Goal: Communication & Community: Answer question/provide support

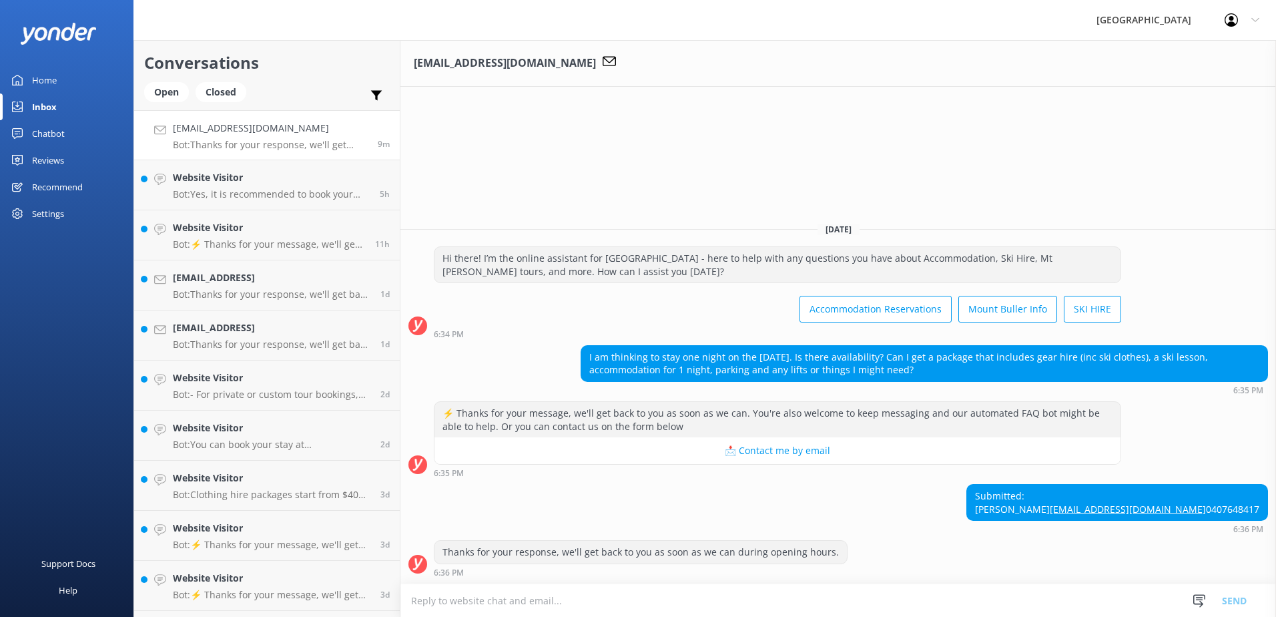
click at [205, 197] on p "Bot: Yes, it is recommended to book your equipment online in advance to secure …" at bounding box center [271, 194] width 197 height 12
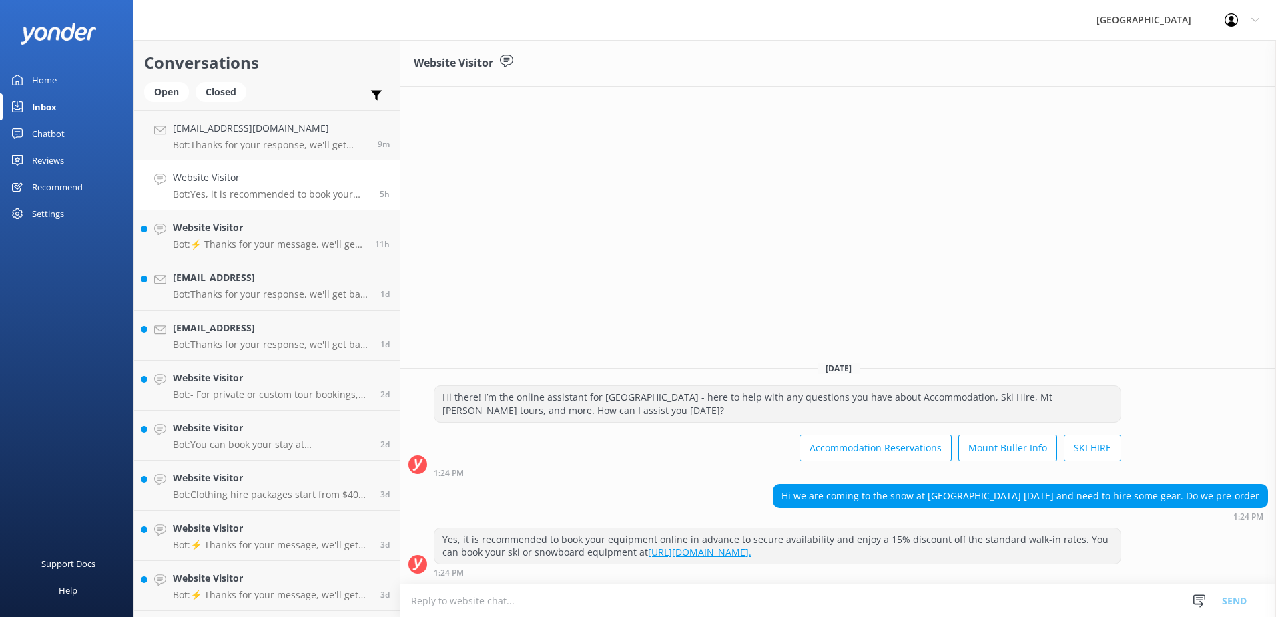
click at [301, 234] on h4 "Website Visitor" at bounding box center [269, 227] width 192 height 15
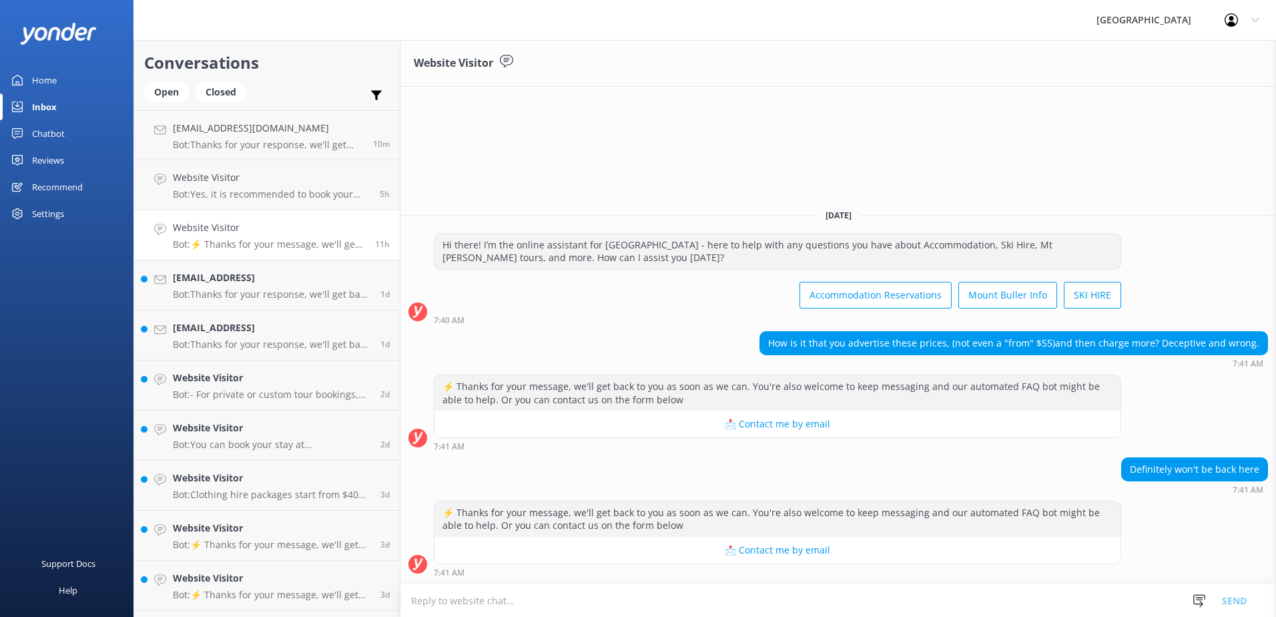
click at [262, 288] on div "[EMAIL_ADDRESS] Bot: Thanks for your response, we'll get back to you as soon as…" at bounding box center [272, 284] width 198 height 29
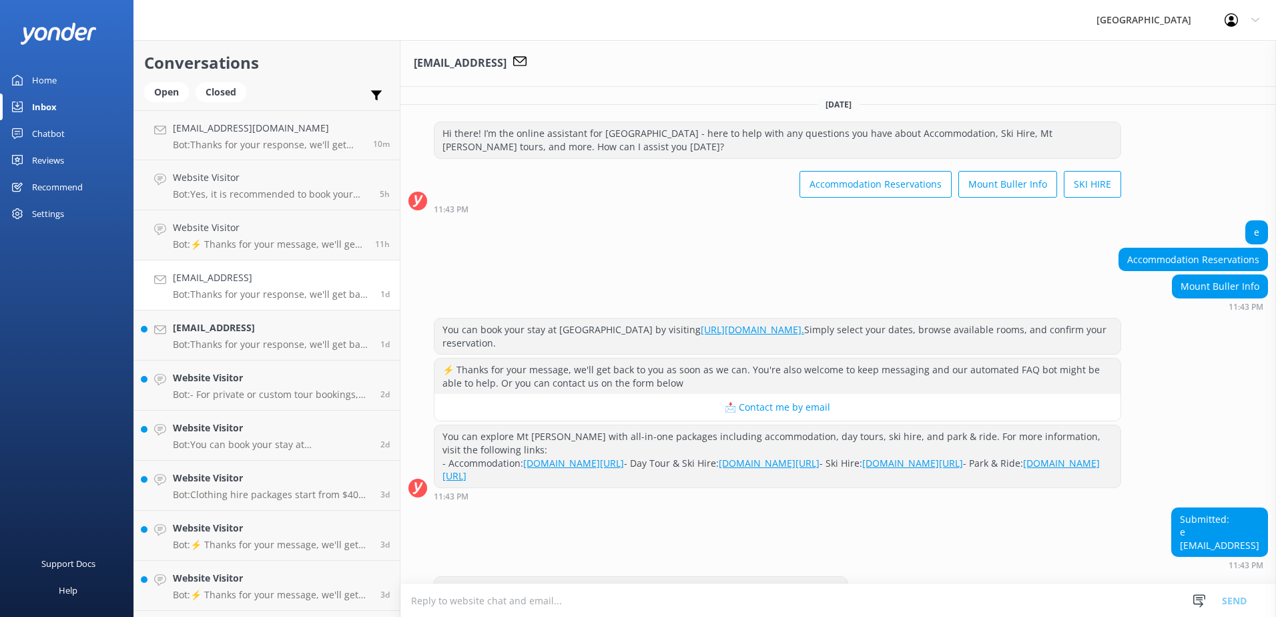
click at [290, 340] on p "Bot: Thanks for your response, we'll get back to you as soon as we can during o…" at bounding box center [272, 344] width 198 height 12
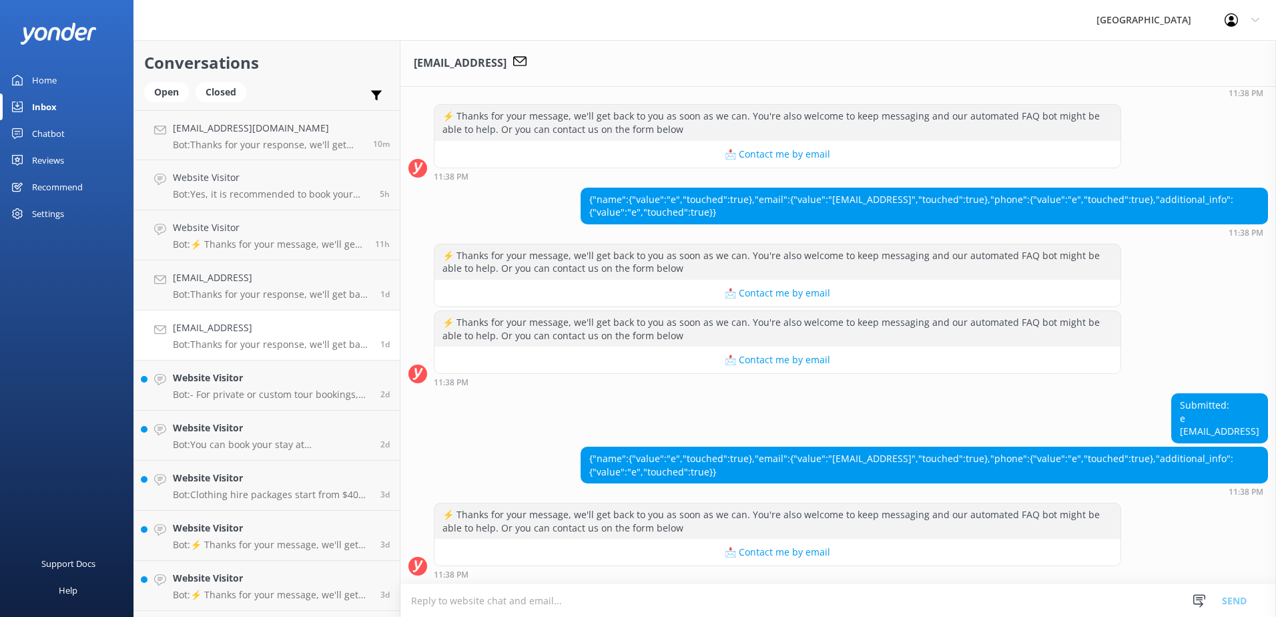
scroll to position [591, 0]
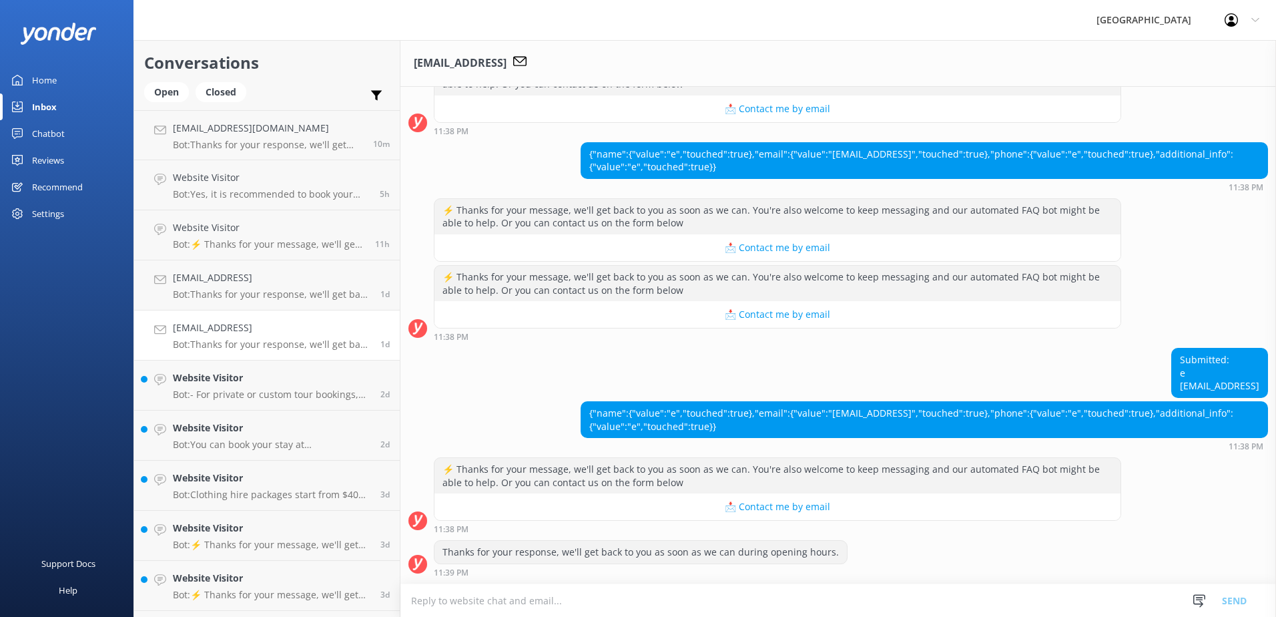
click at [300, 386] on div "Website Visitor Bot: - For private or custom tour bookings, you can get in touc…" at bounding box center [272, 384] width 198 height 29
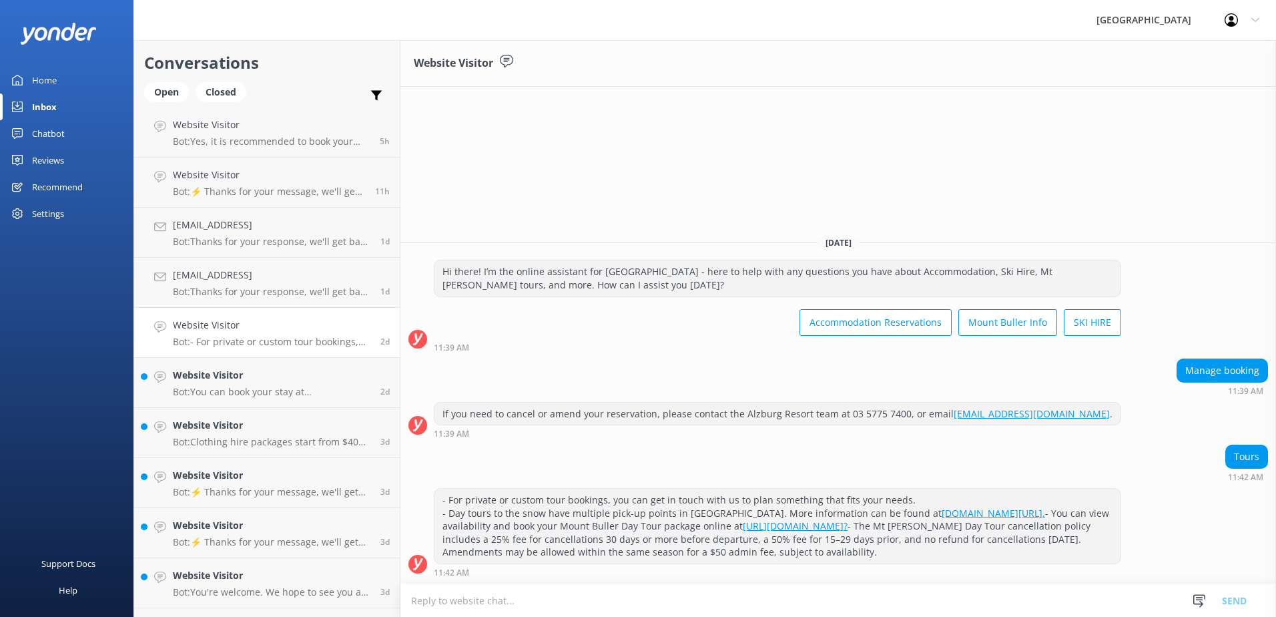
scroll to position [133, 0]
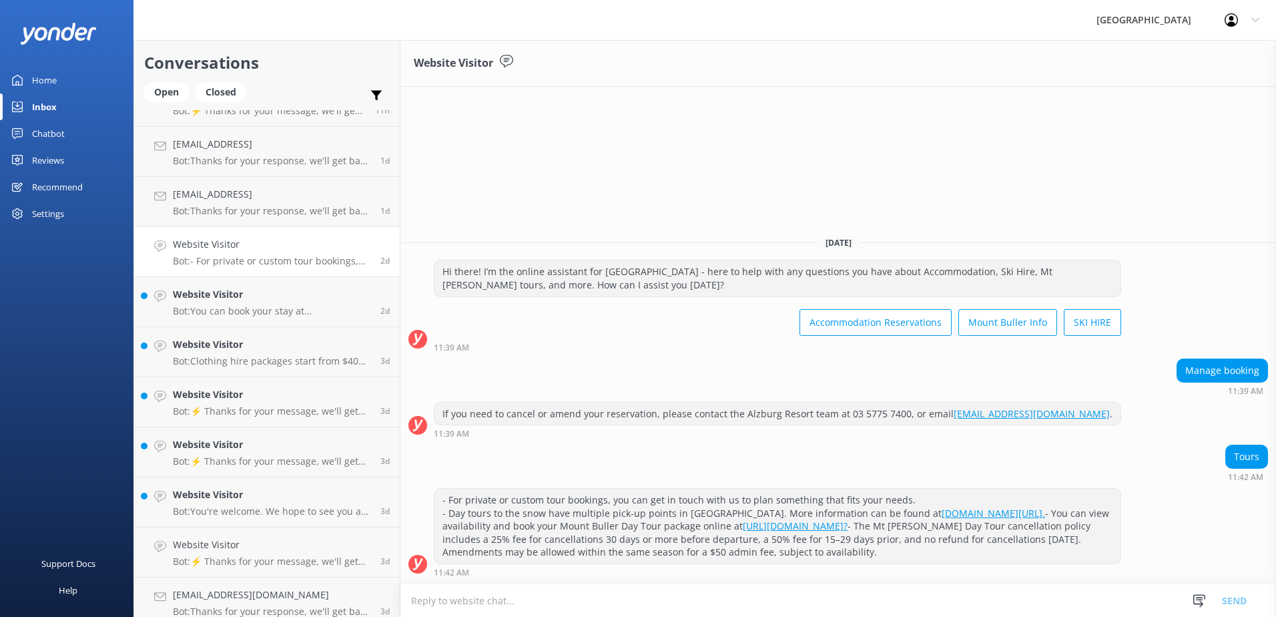
click at [230, 315] on p "Bot: You can book your stay at [GEOGRAPHIC_DATA] by visiting [URL][DOMAIN_NAME]…" at bounding box center [272, 311] width 198 height 12
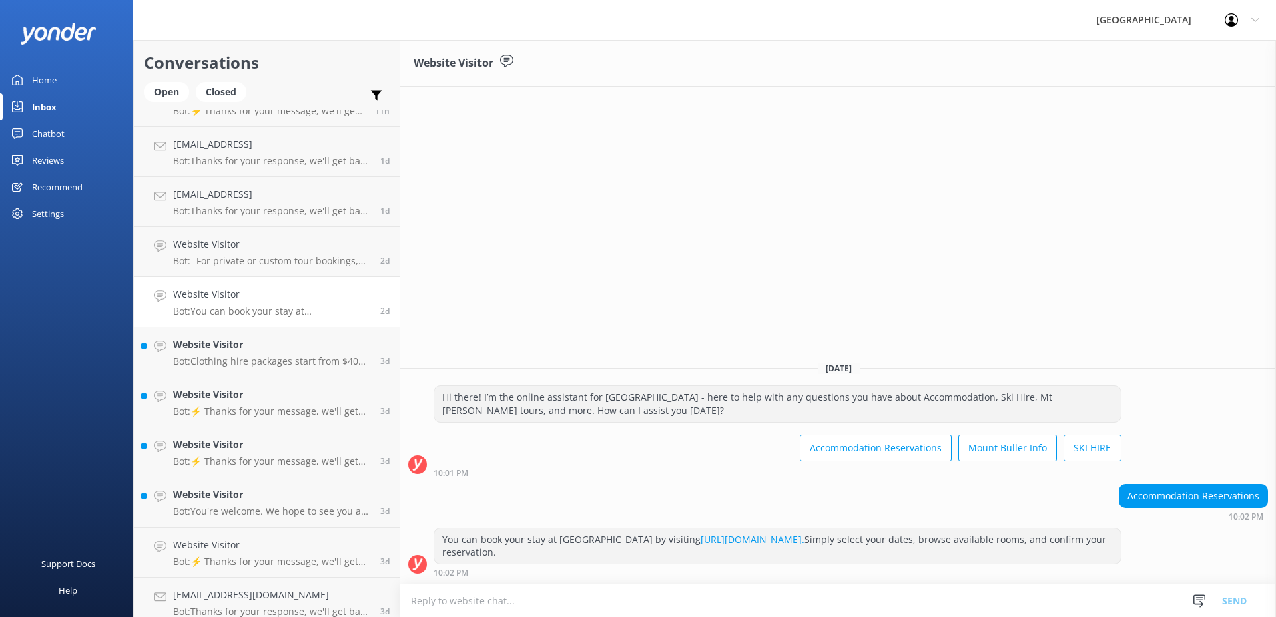
click at [242, 342] on h4 "Website Visitor" at bounding box center [272, 344] width 198 height 15
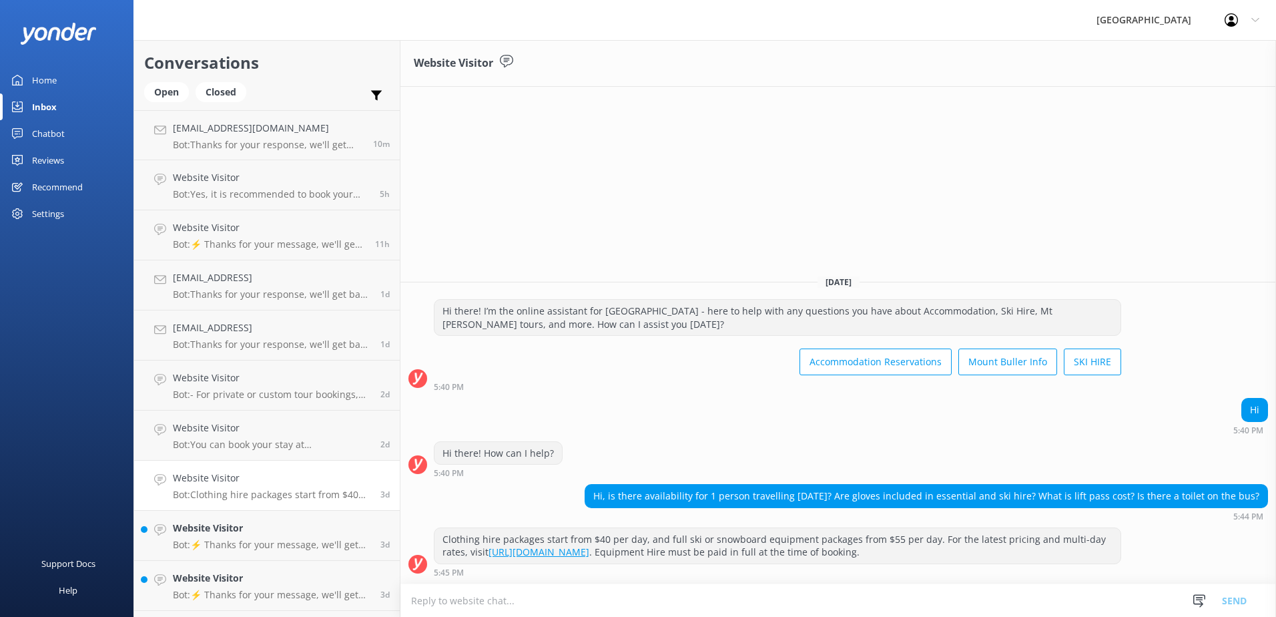
click at [298, 147] on p "Bot: Thanks for your response, we'll get back to you as soon as we can during o…" at bounding box center [268, 145] width 190 height 12
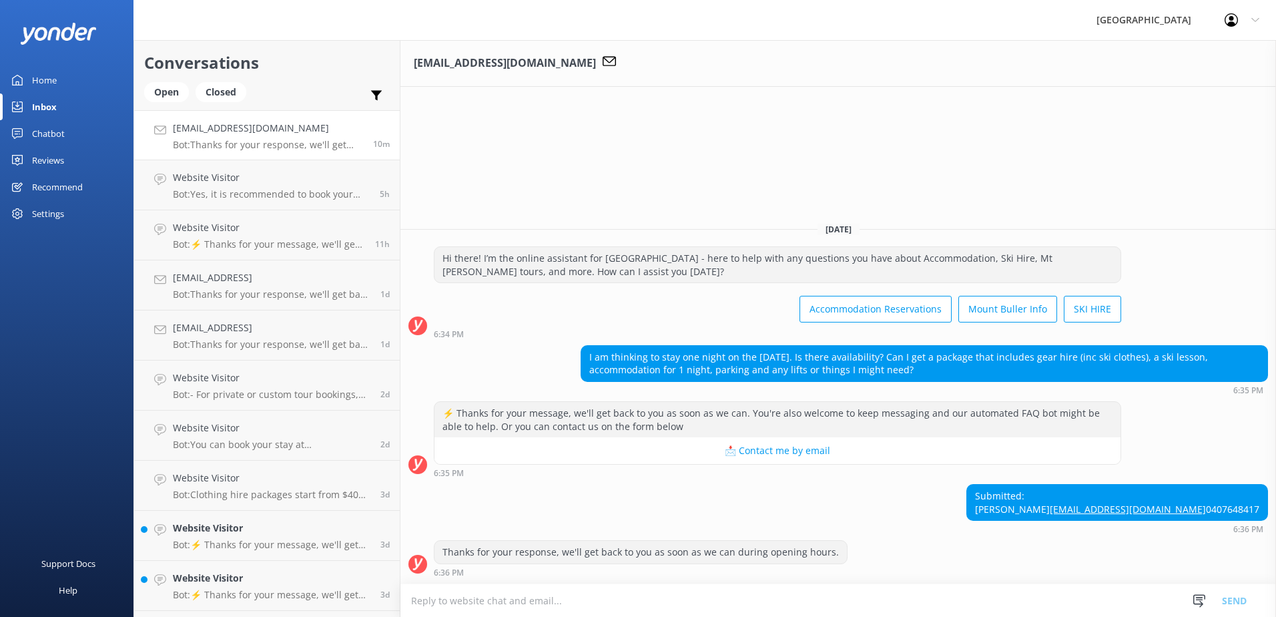
drag, startPoint x: 584, startPoint y: 330, endPoint x: 973, endPoint y: 347, distance: 389.4
click at [973, 347] on div "I am thinking to stay one night on the [DATE]. Is there availability? Can I get…" at bounding box center [924, 363] width 686 height 35
drag, startPoint x: 973, startPoint y: 347, endPoint x: 923, endPoint y: 338, distance: 50.8
click at [923, 346] on div "I am thinking to stay one night on the [DATE]. Is there availability? Can I get…" at bounding box center [924, 363] width 686 height 35
click at [693, 603] on textarea at bounding box center [837, 600] width 875 height 33
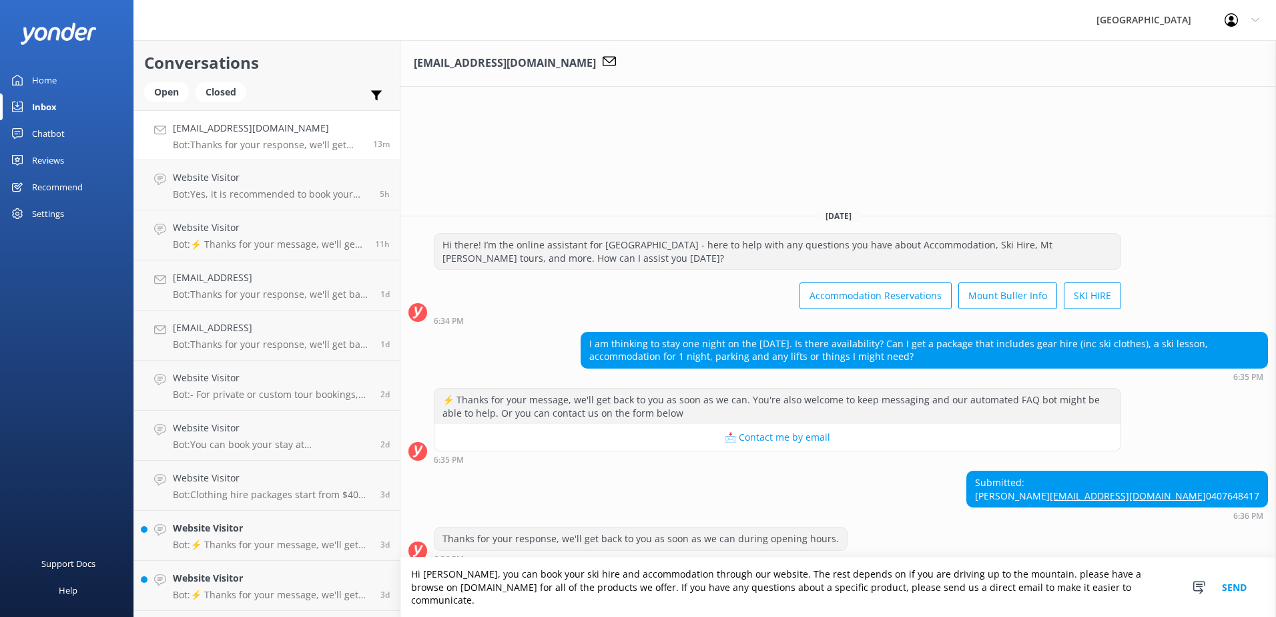
type textarea "Hi [PERSON_NAME], you can book your ski hire and accommodation through our webs…"
click at [1236, 597] on button "Send" at bounding box center [1234, 586] width 50 height 59
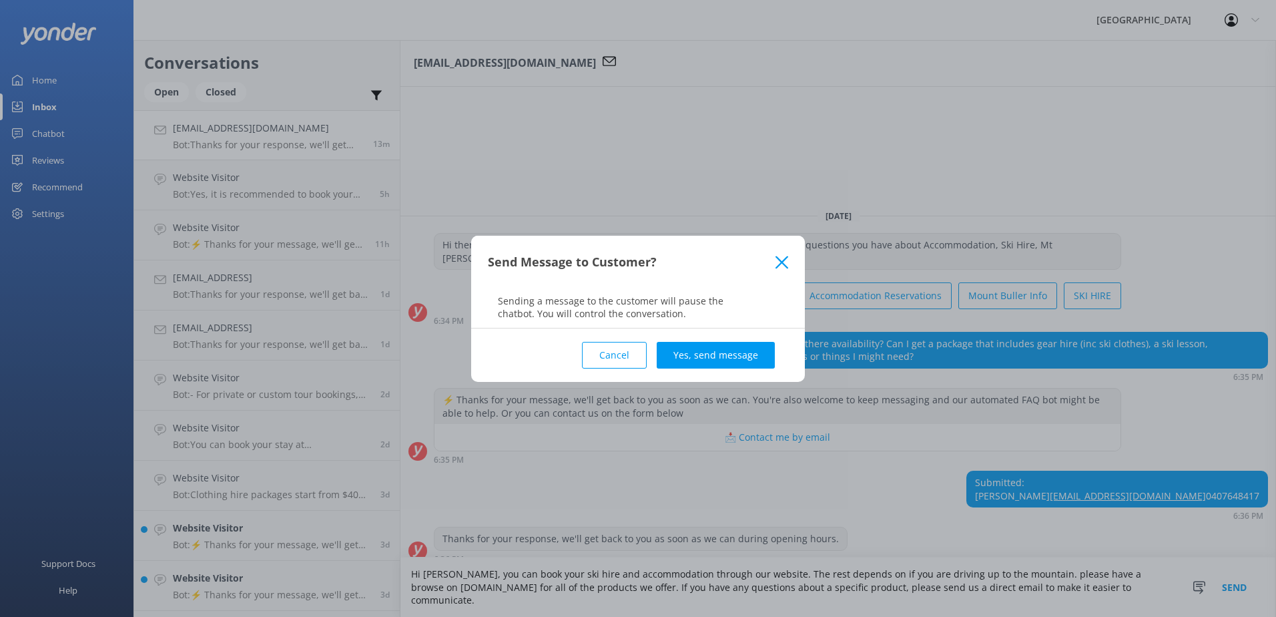
click at [720, 354] on button "Yes, send message" at bounding box center [716, 355] width 118 height 27
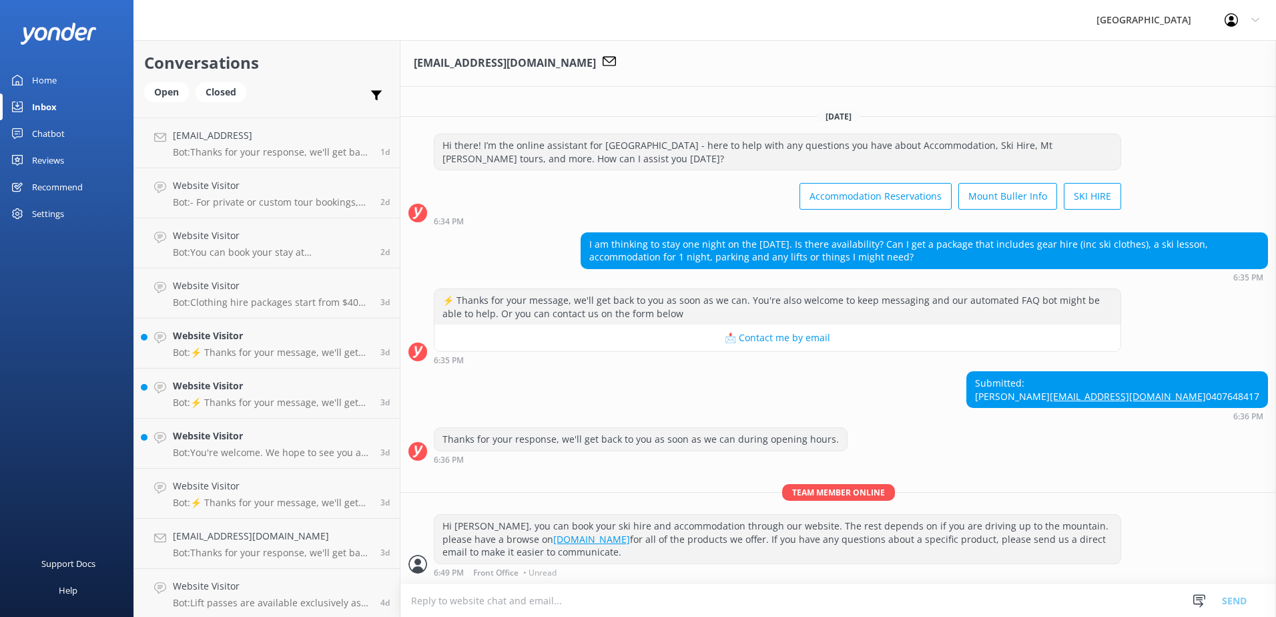
scroll to position [200, 0]
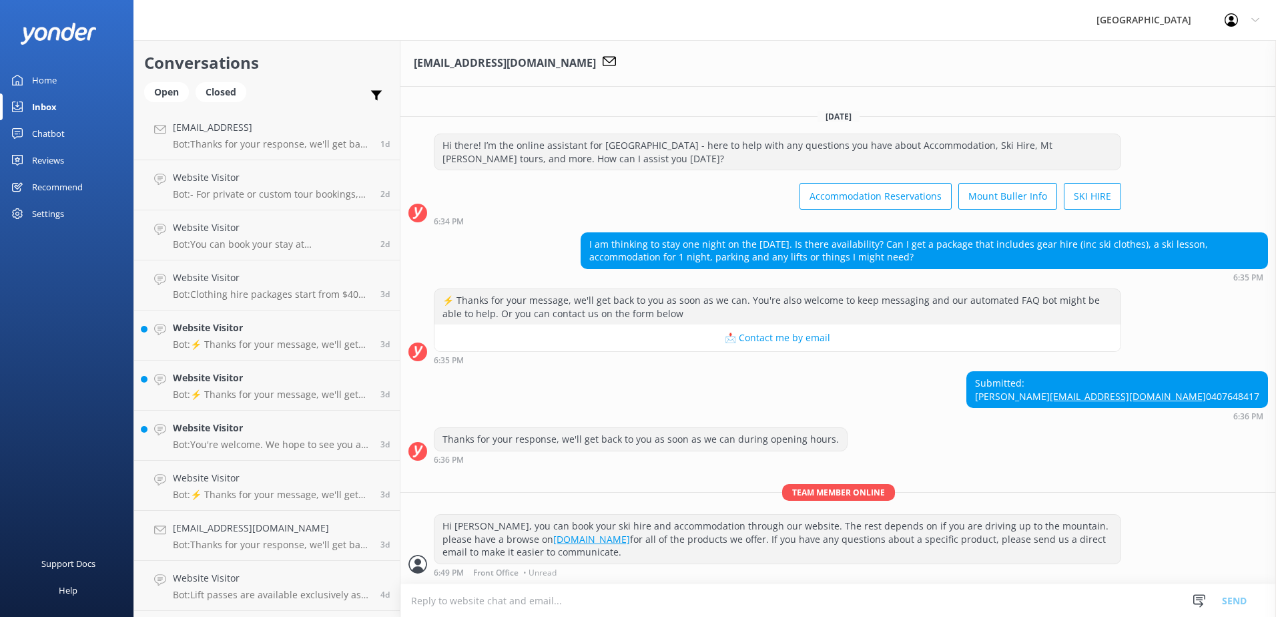
click at [296, 340] on p "Bot: ⚡ Thanks for your message, we'll get back to you as soon as we can. You're…" at bounding box center [272, 344] width 198 height 12
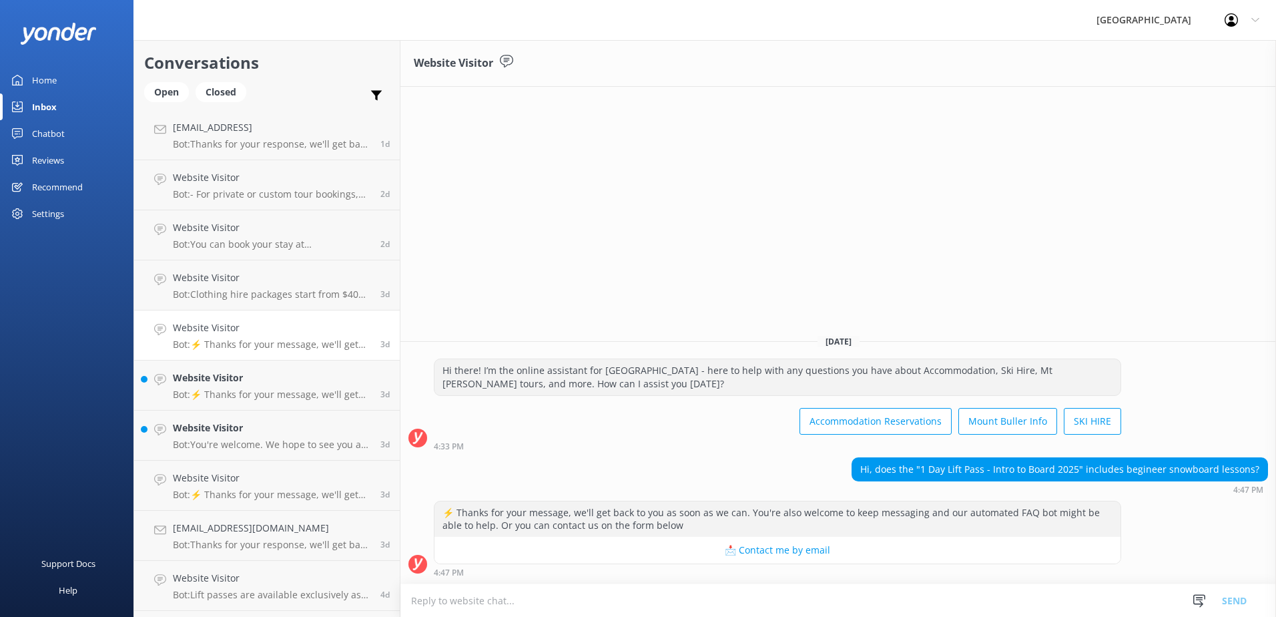
click at [200, 381] on h4 "Website Visitor" at bounding box center [272, 377] width 198 height 15
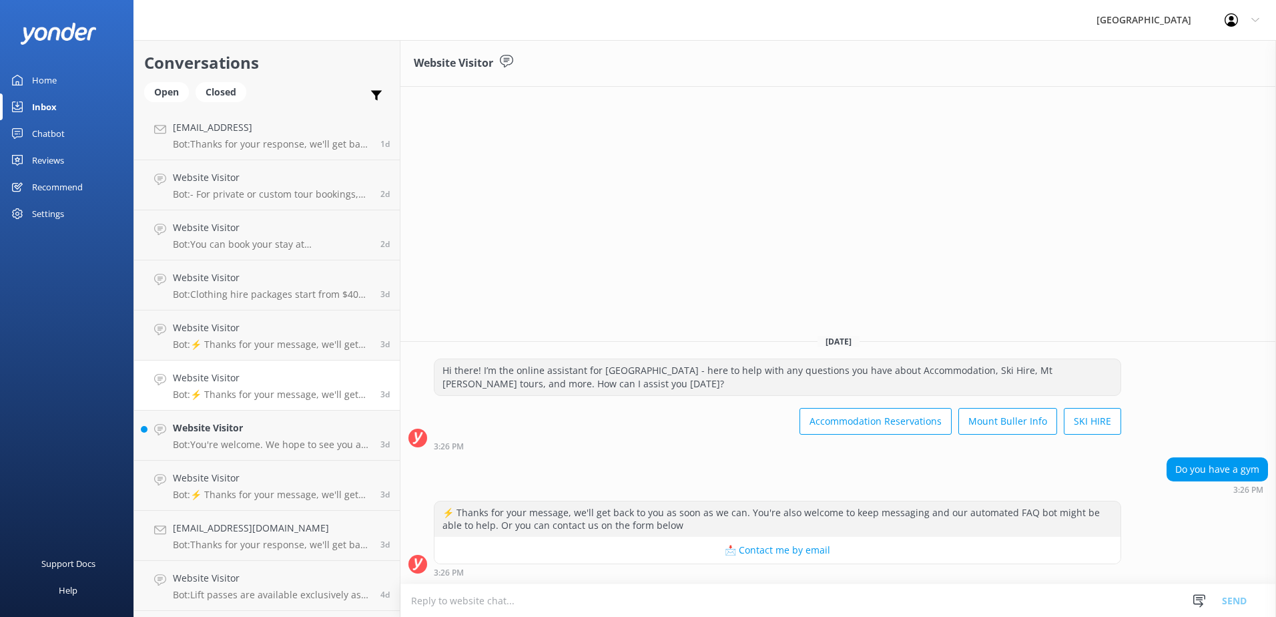
click at [224, 436] on div "Website Visitor Bot: You're welcome. We hope to see you at [GEOGRAPHIC_DATA] so…" at bounding box center [272, 434] width 198 height 29
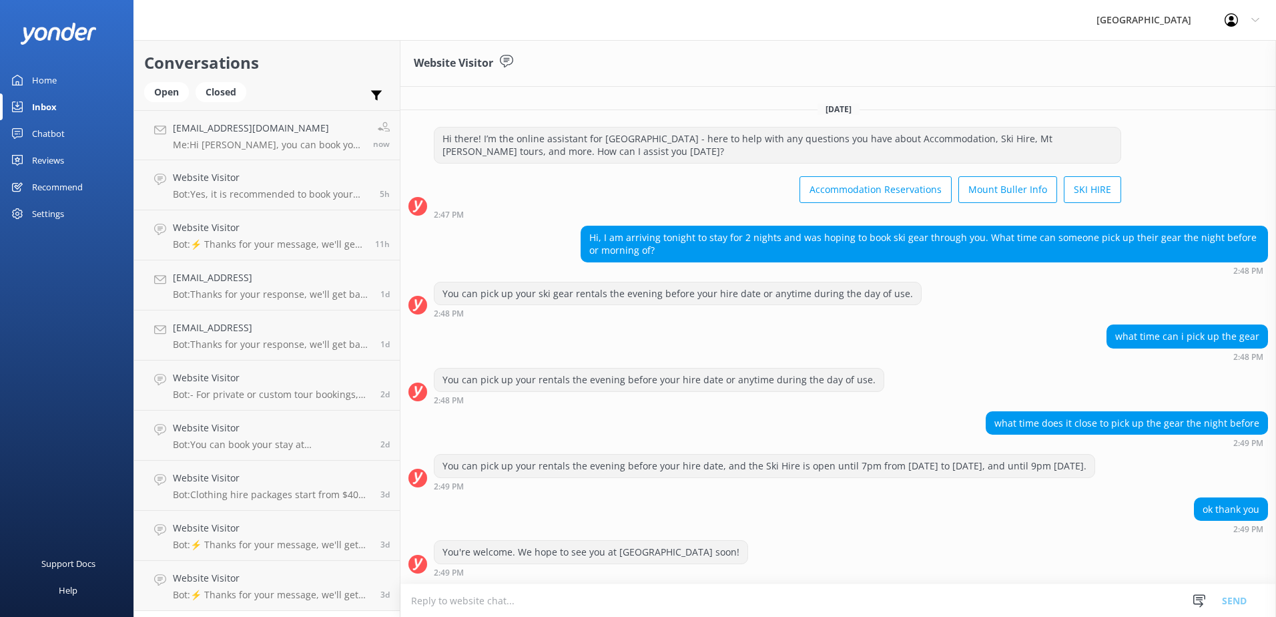
click at [219, 137] on div "[EMAIL_ADDRESS][DOMAIN_NAME] Me: Hi [PERSON_NAME], you can book your ski hire a…" at bounding box center [268, 135] width 190 height 29
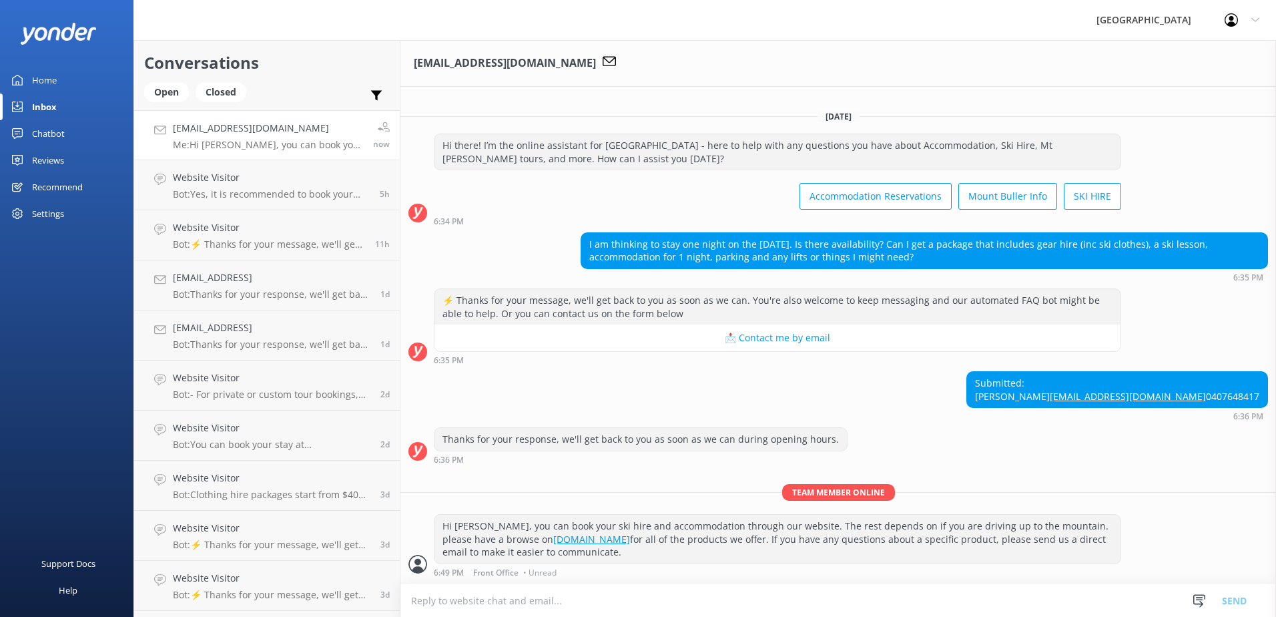
click at [176, 92] on div "Open" at bounding box center [166, 92] width 45 height 20
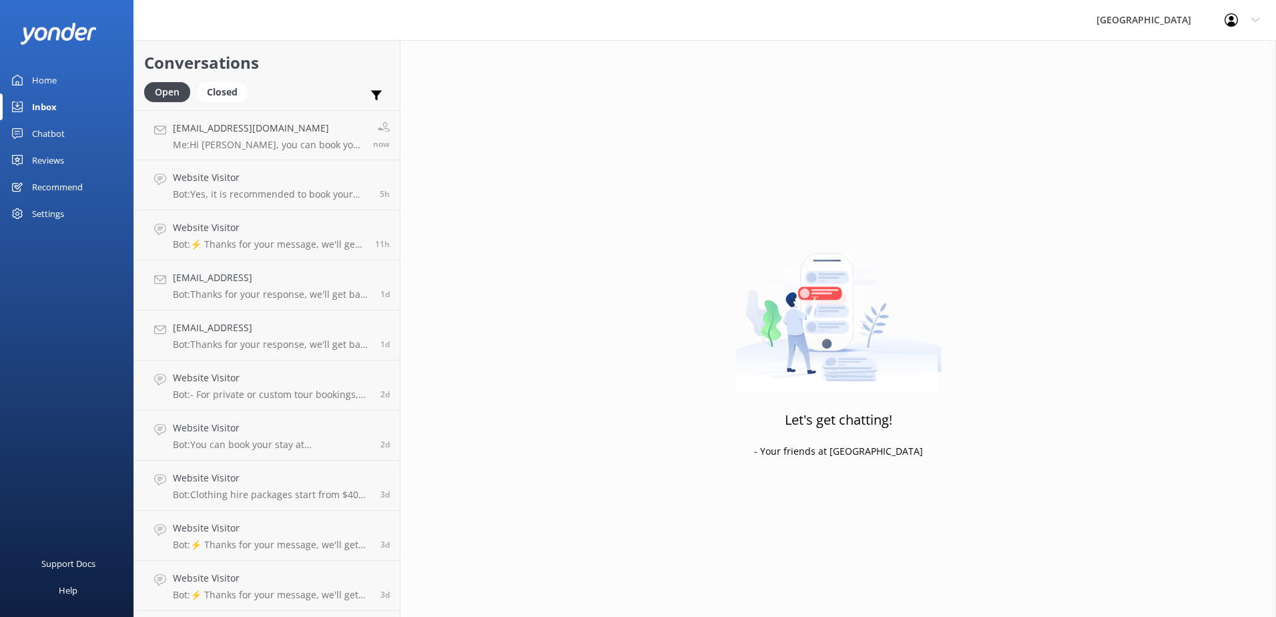
click at [296, 141] on p "Me: Hi [PERSON_NAME], you can book your ski hire and accommodation through our …" at bounding box center [268, 145] width 190 height 12
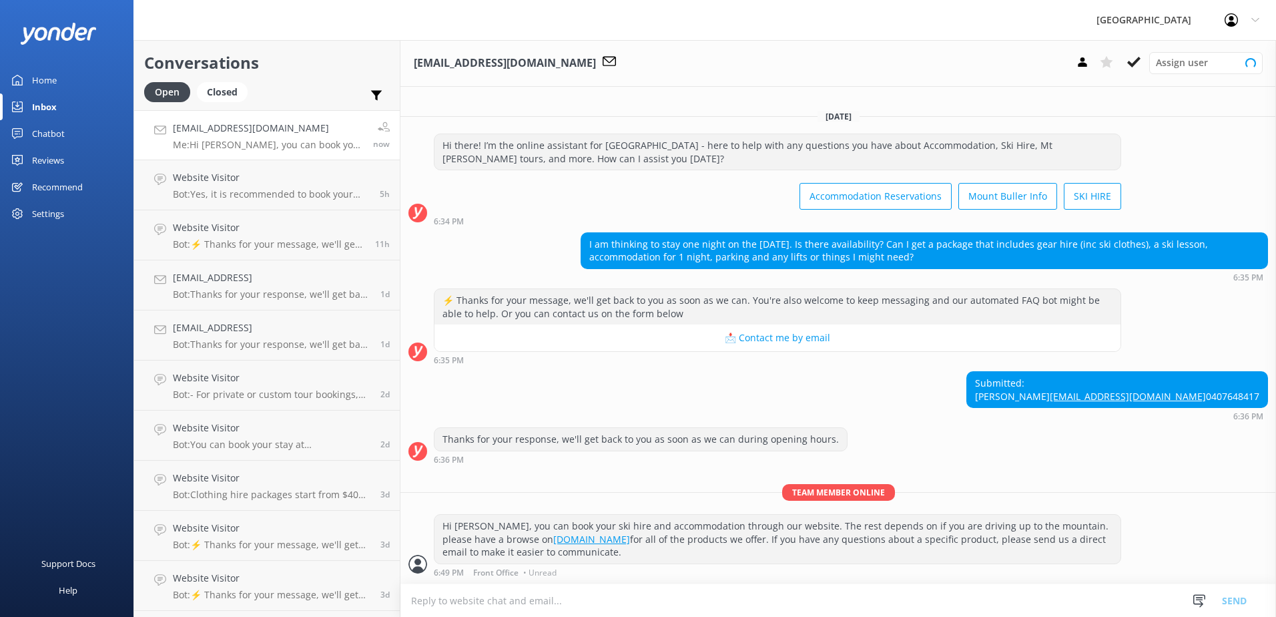
scroll to position [14, 0]
click at [300, 182] on h4 "Website Visitor" at bounding box center [271, 177] width 197 height 15
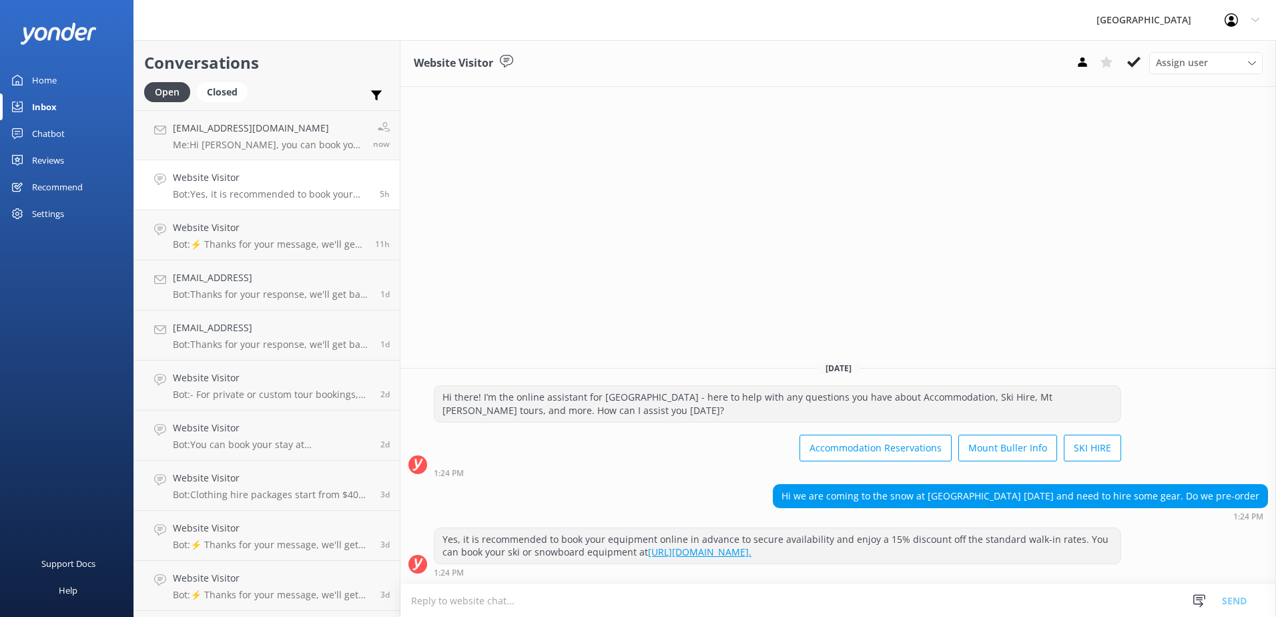
click at [294, 243] on p "Bot: ⚡ Thanks for your message, we'll get back to you as soon as we can. You're…" at bounding box center [269, 244] width 192 height 12
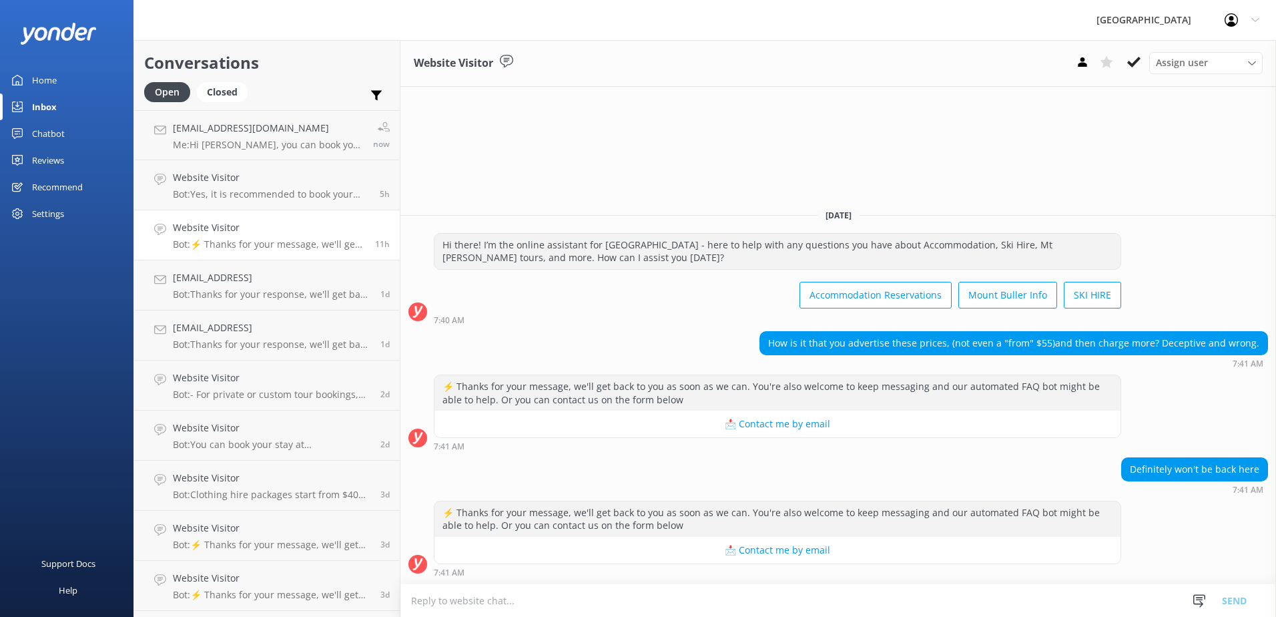
click at [787, 587] on textarea at bounding box center [837, 600] width 875 height 33
click at [793, 601] on textarea at bounding box center [837, 600] width 875 height 33
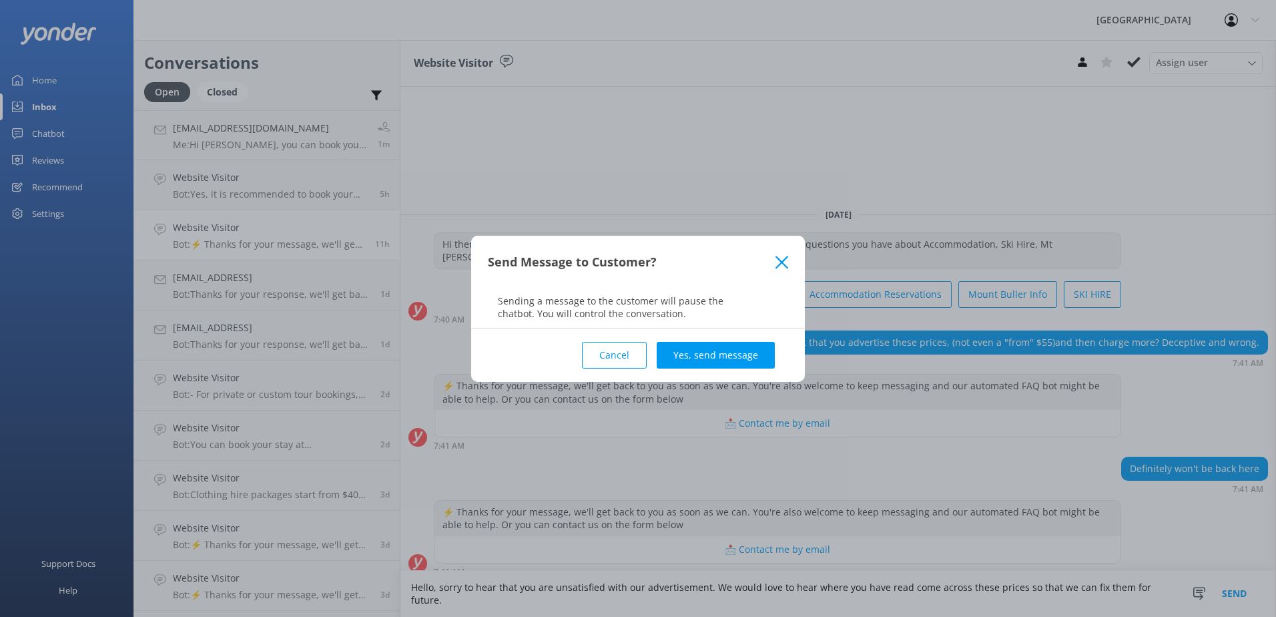
click at [639, 346] on button "Cancel" at bounding box center [614, 355] width 65 height 27
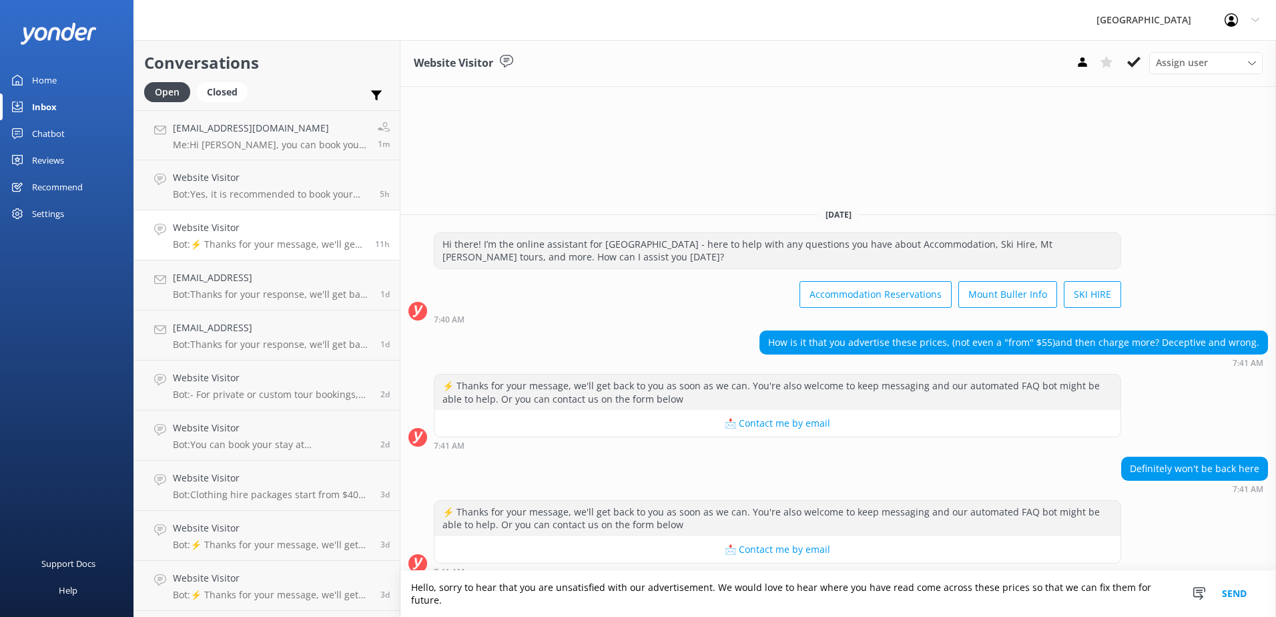
click at [1164, 603] on textarea "Hello, sorry to hear that you are unsatisfied with our advertisement. We would …" at bounding box center [837, 594] width 875 height 46
type textarea "Hello, sorry to hear that you are unsatisfied with our advertisement. We would …"
click at [1235, 597] on button "Send" at bounding box center [1234, 594] width 50 height 46
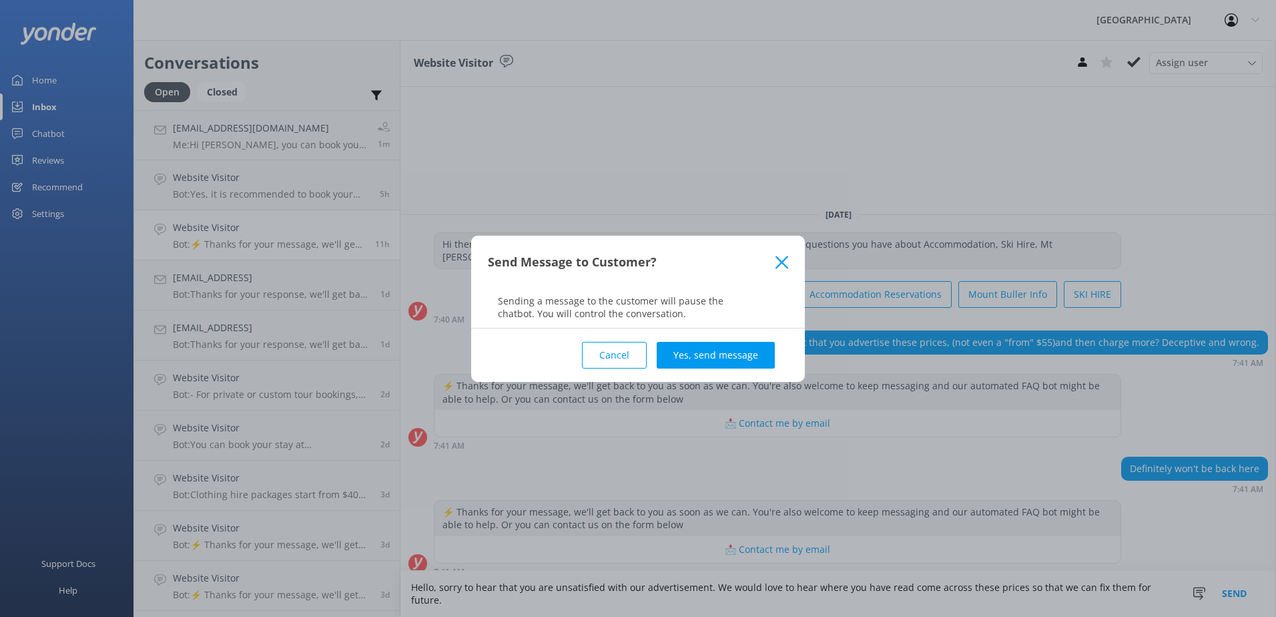
click at [728, 355] on button "Yes, send message" at bounding box center [716, 355] width 118 height 27
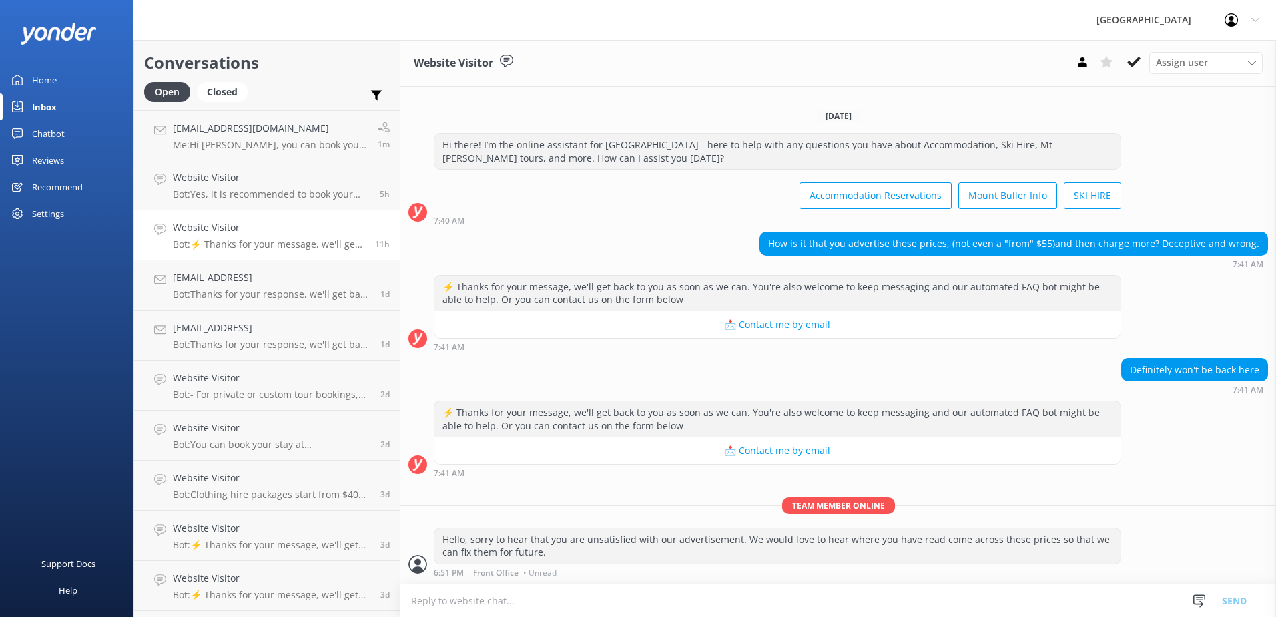
click at [74, 132] on link "Chatbot" at bounding box center [66, 133] width 133 height 27
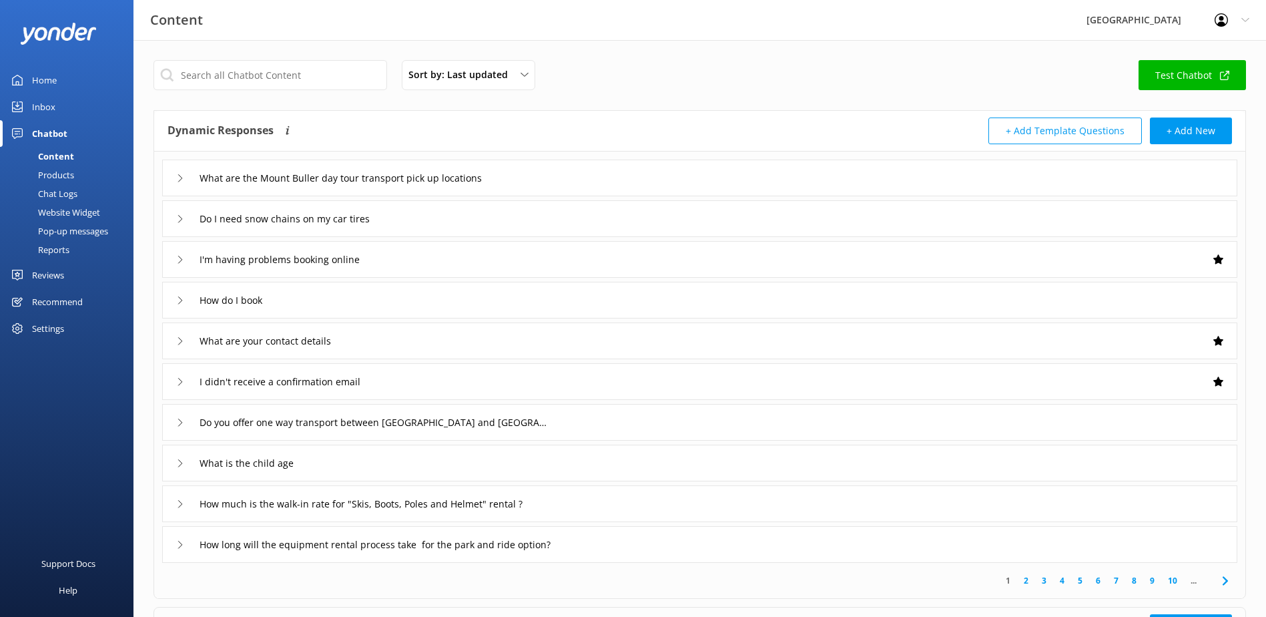
click at [65, 109] on link "Inbox" at bounding box center [66, 106] width 133 height 27
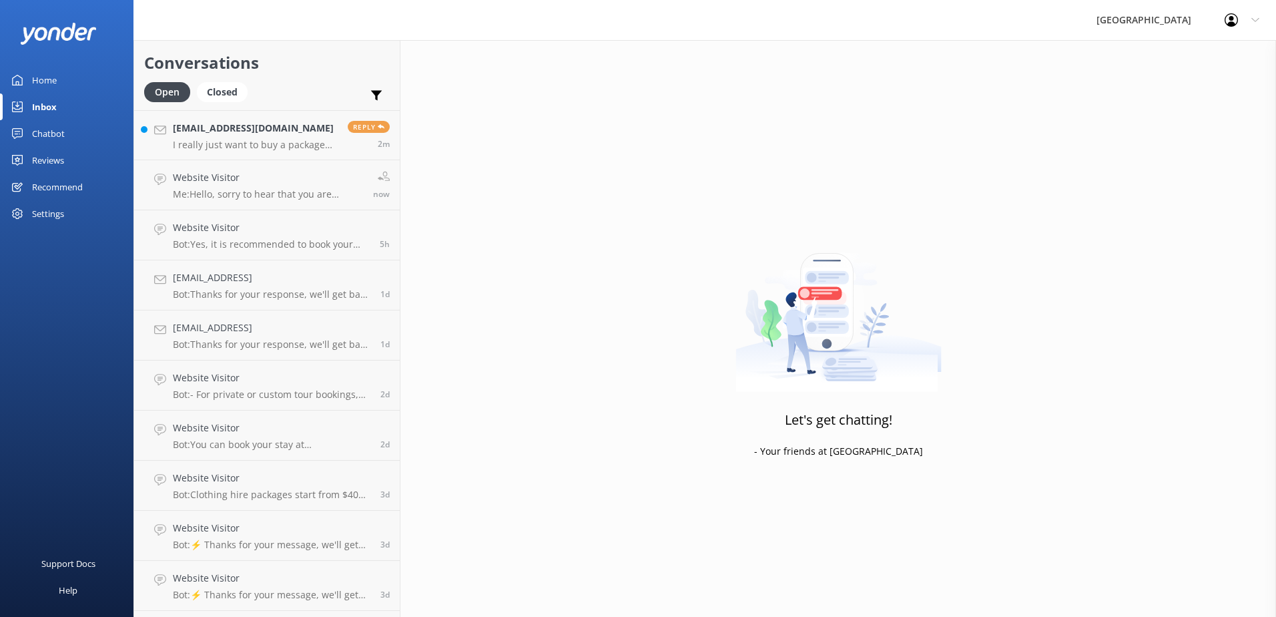
click at [70, 83] on link "Home" at bounding box center [66, 80] width 133 height 27
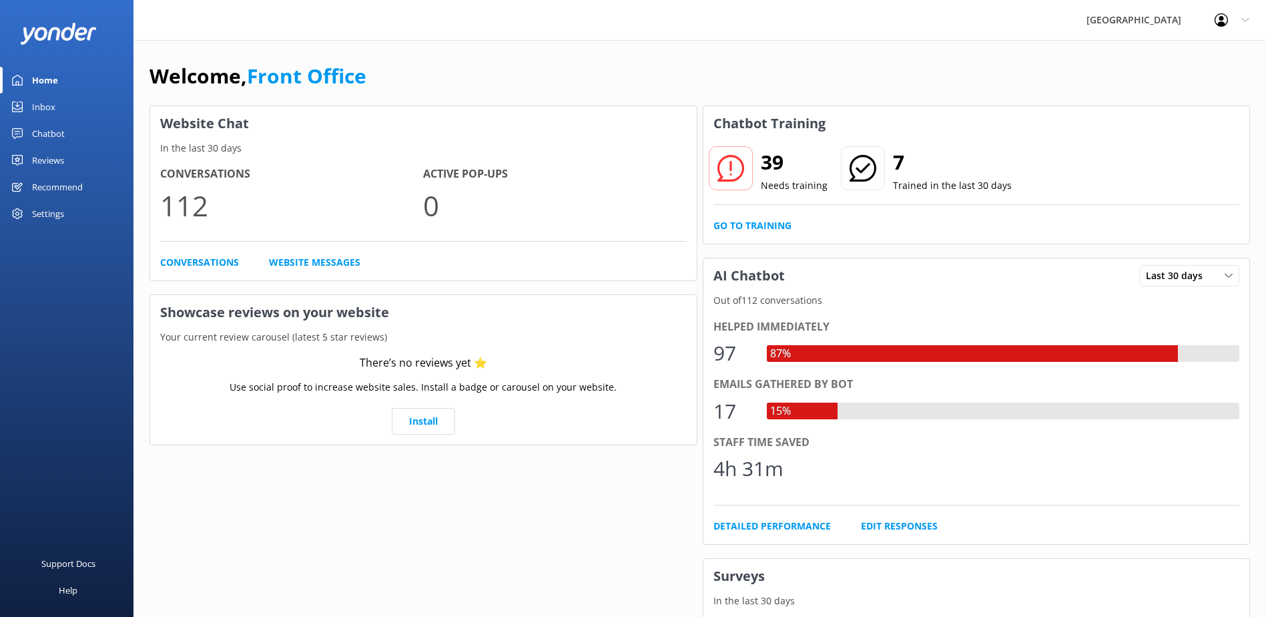
click at [61, 111] on link "Inbox" at bounding box center [66, 106] width 133 height 27
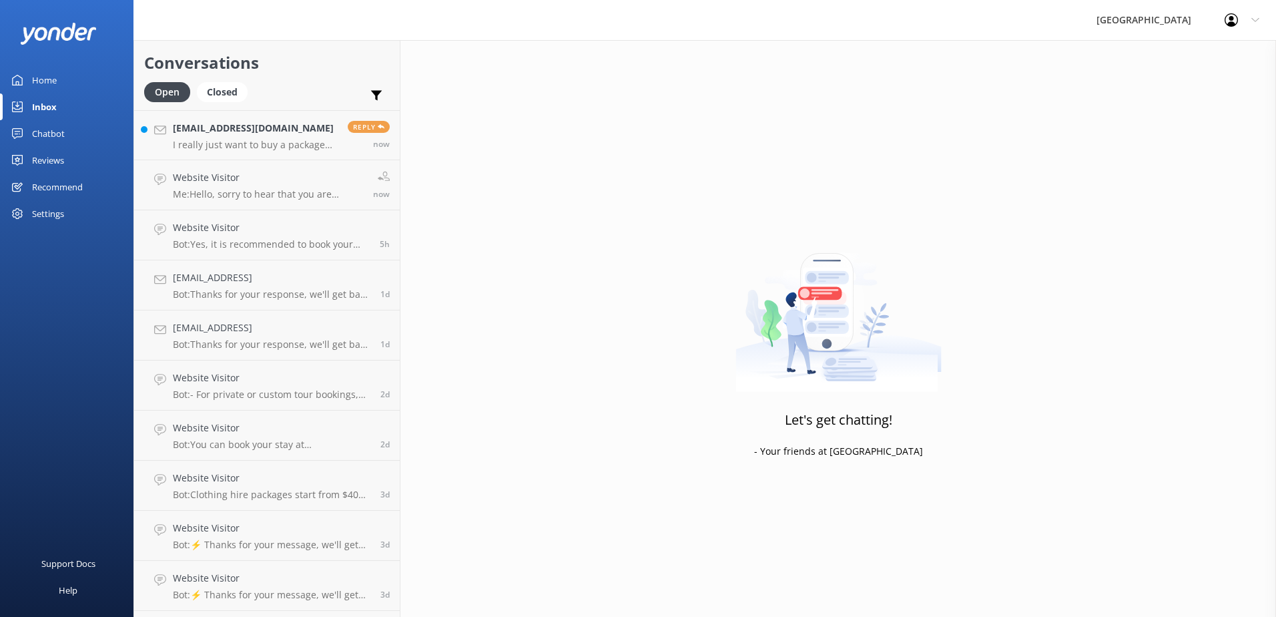
click at [217, 131] on h4 "[EMAIL_ADDRESS][DOMAIN_NAME]" at bounding box center [255, 128] width 165 height 15
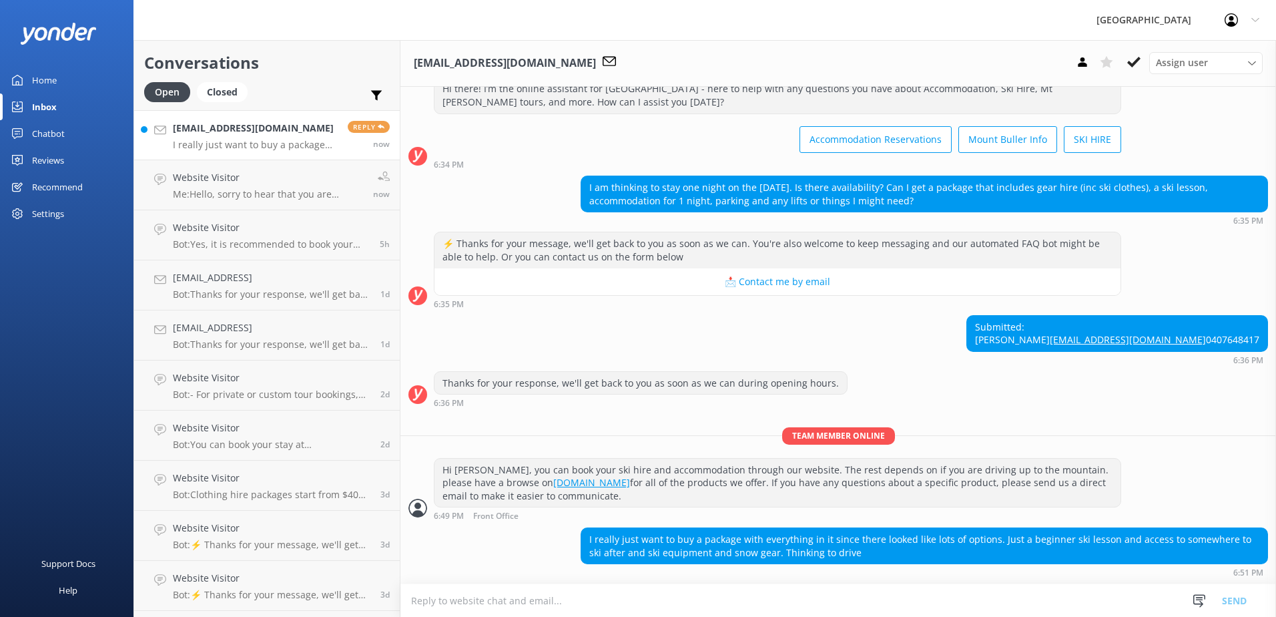
scroll to position [71, 0]
click at [660, 600] on textarea at bounding box center [837, 600] width 875 height 33
click at [607, 591] on textarea at bounding box center [837, 600] width 875 height 33
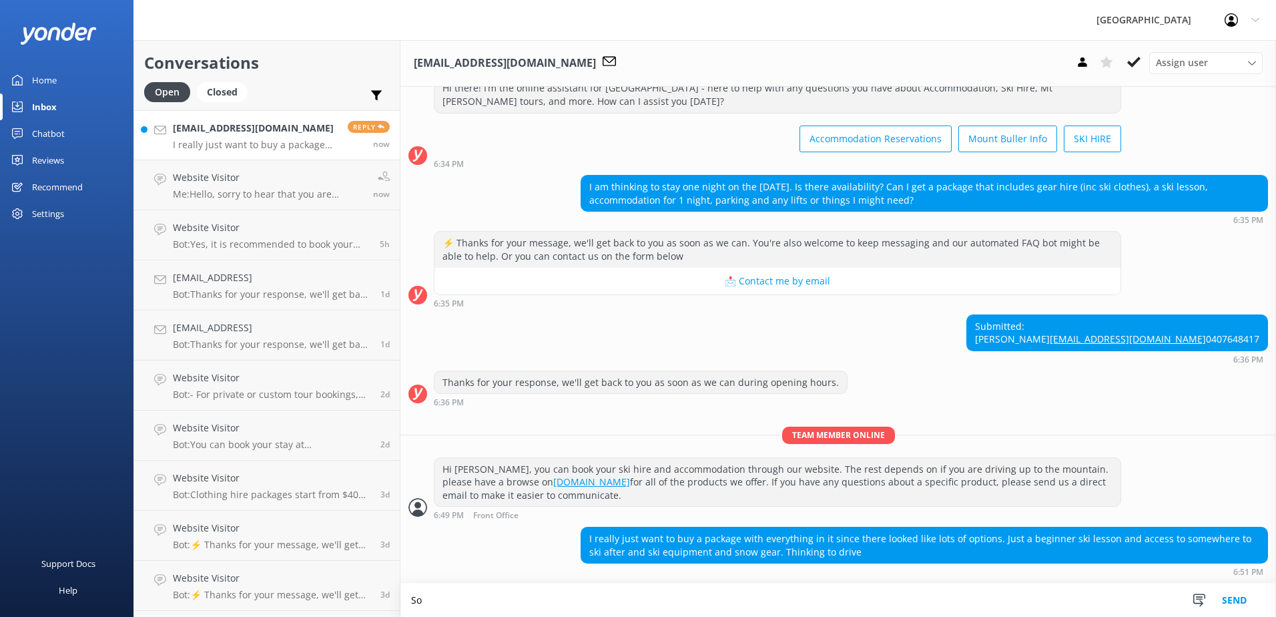
scroll to position [72, 0]
type textarea "S"
click at [897, 593] on textarea "Unfortunately, we cannot provide the lift and lesson tickets as [PERSON_NAME] S…" at bounding box center [837, 599] width 875 height 33
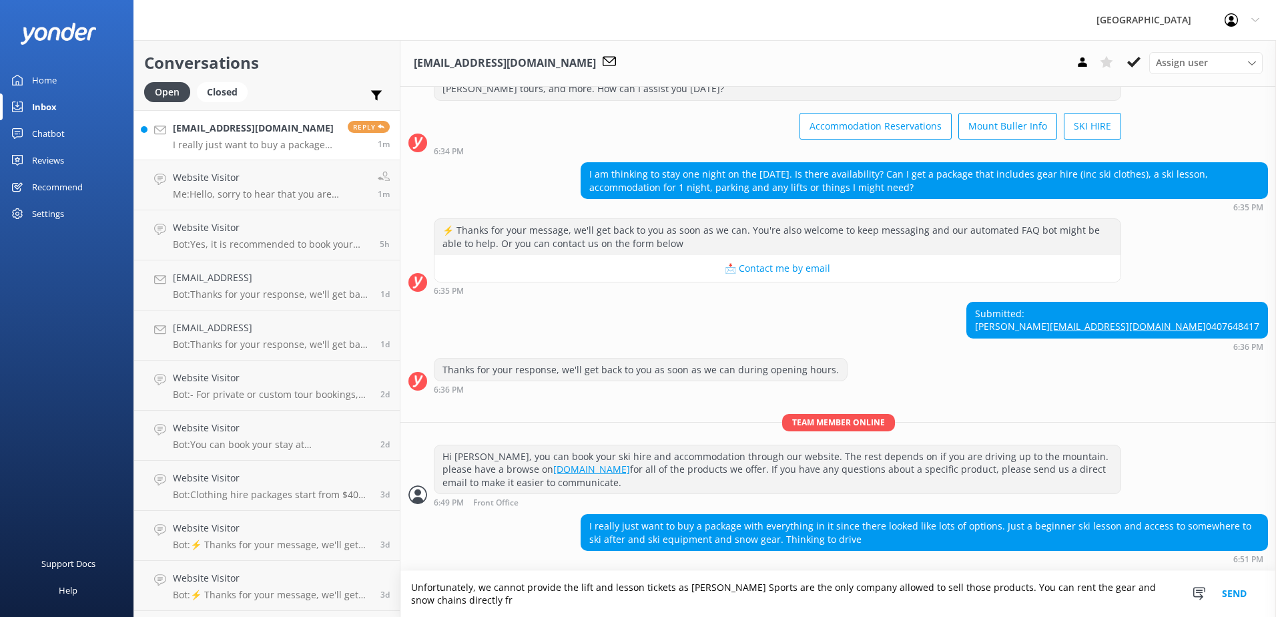
scroll to position [85, 0]
type textarea "Unfortunately, we cannot provide the lift and lesson tickets as [PERSON_NAME] S…"
click at [1222, 591] on button "Send" at bounding box center [1234, 594] width 50 height 46
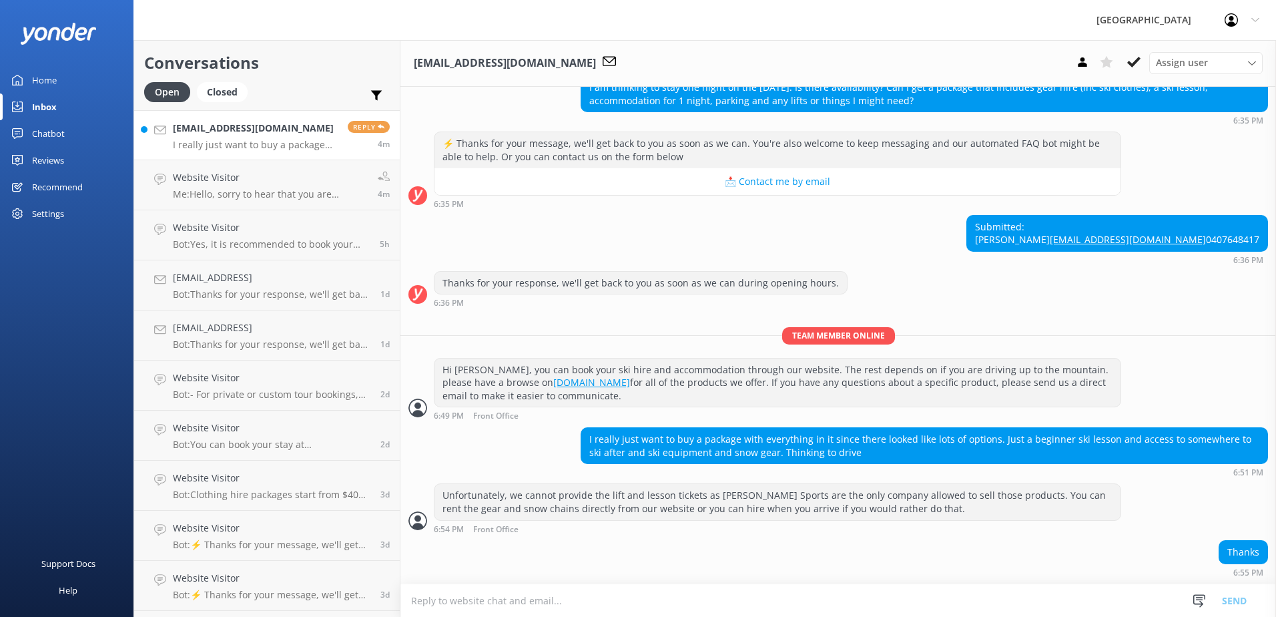
scroll to position [171, 0]
click at [226, 186] on div "Website Visitor Me: Hello, sorry to hear that you are unsatisfied with our adve…" at bounding box center [270, 184] width 195 height 29
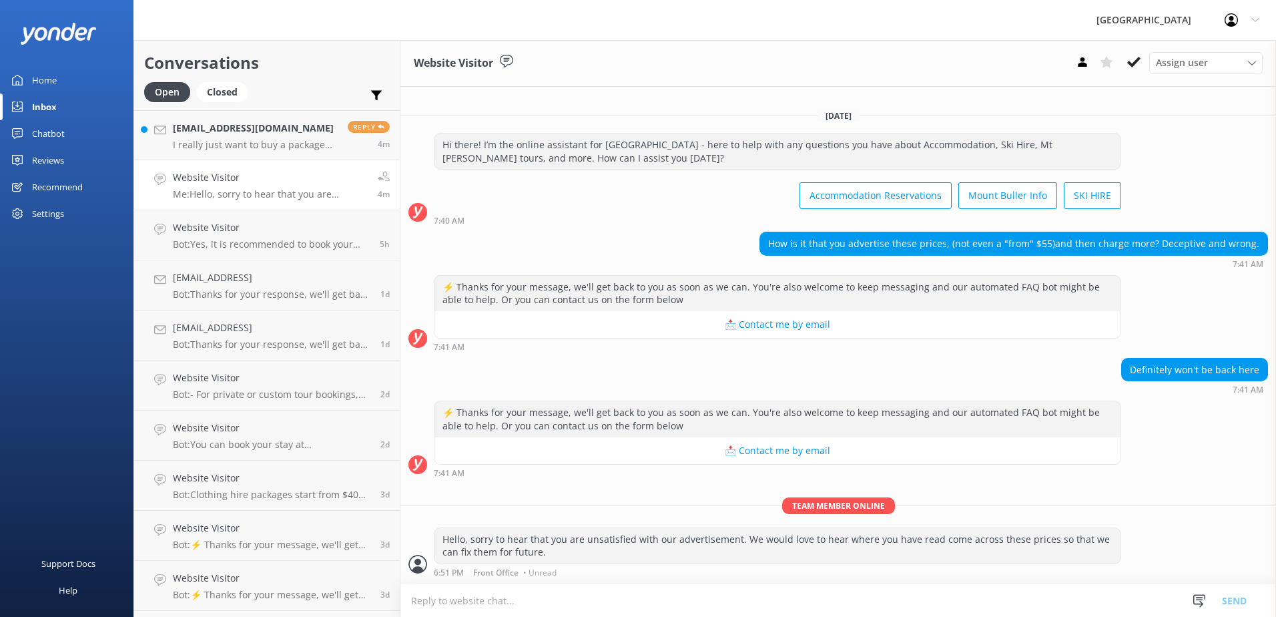
click at [226, 139] on p "I really just want to buy a package with everything in it since there looked li…" at bounding box center [255, 145] width 165 height 12
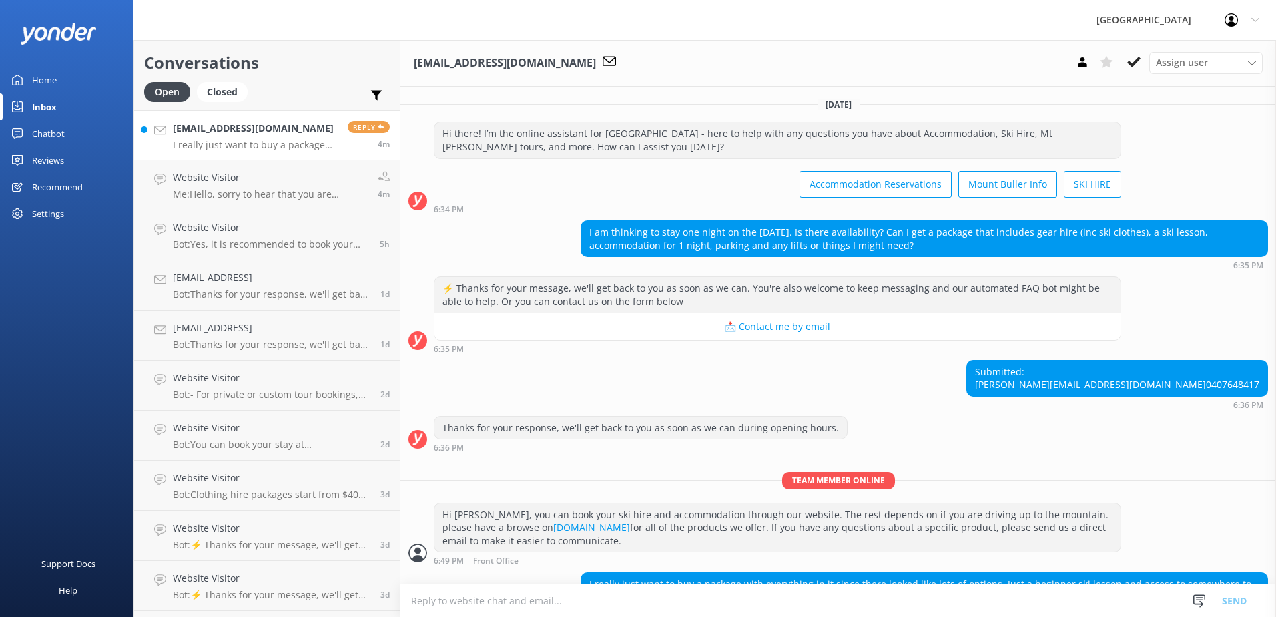
scroll to position [171, 0]
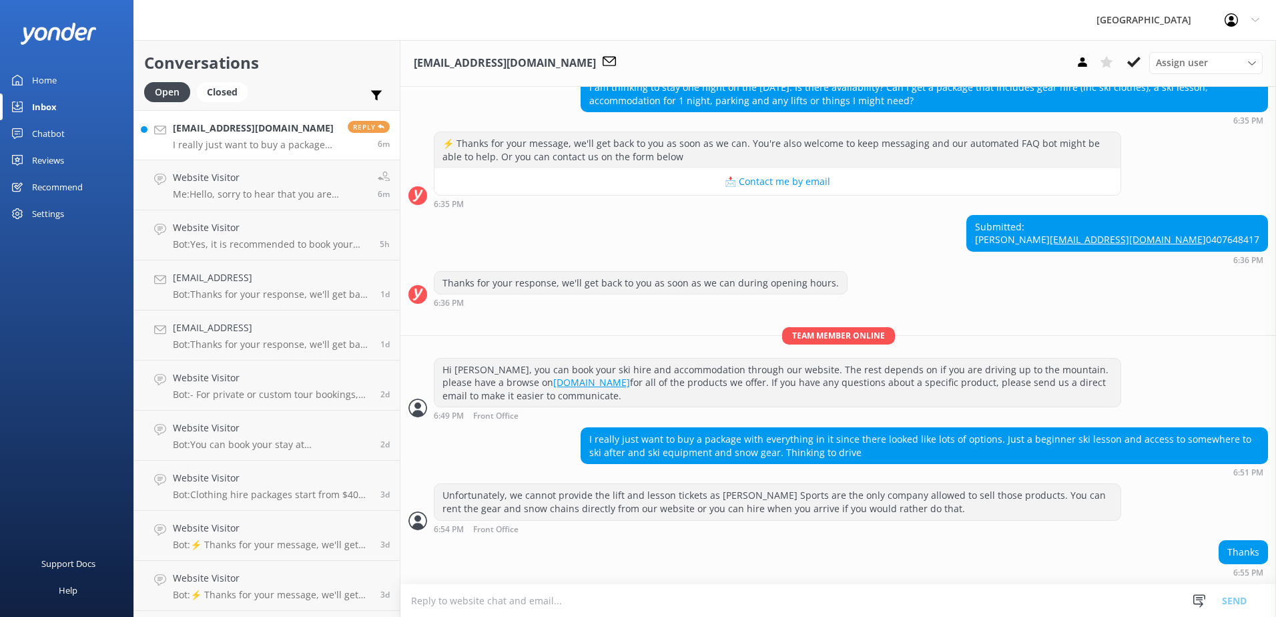
click at [318, 168] on link "Website Visitor Me: Hello, sorry to hear that you are unsatisfied with our adve…" at bounding box center [267, 185] width 266 height 50
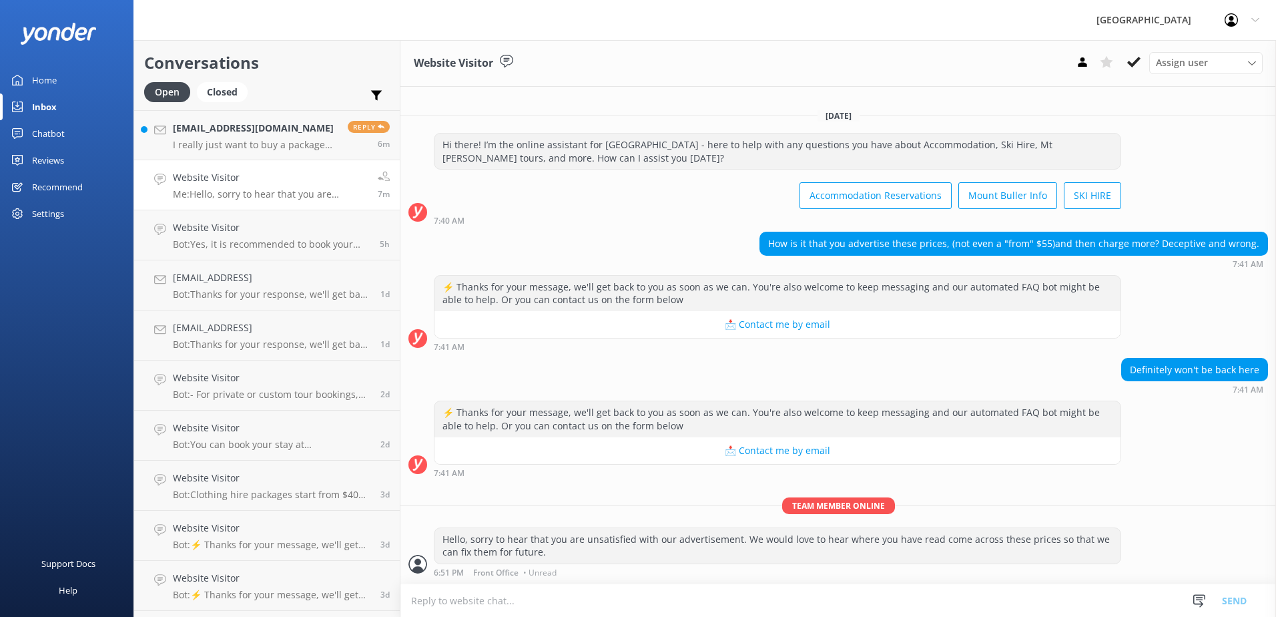
click at [146, 129] on link "[EMAIL_ADDRESS][DOMAIN_NAME] I really just want to buy a package with everythin…" at bounding box center [267, 135] width 266 height 50
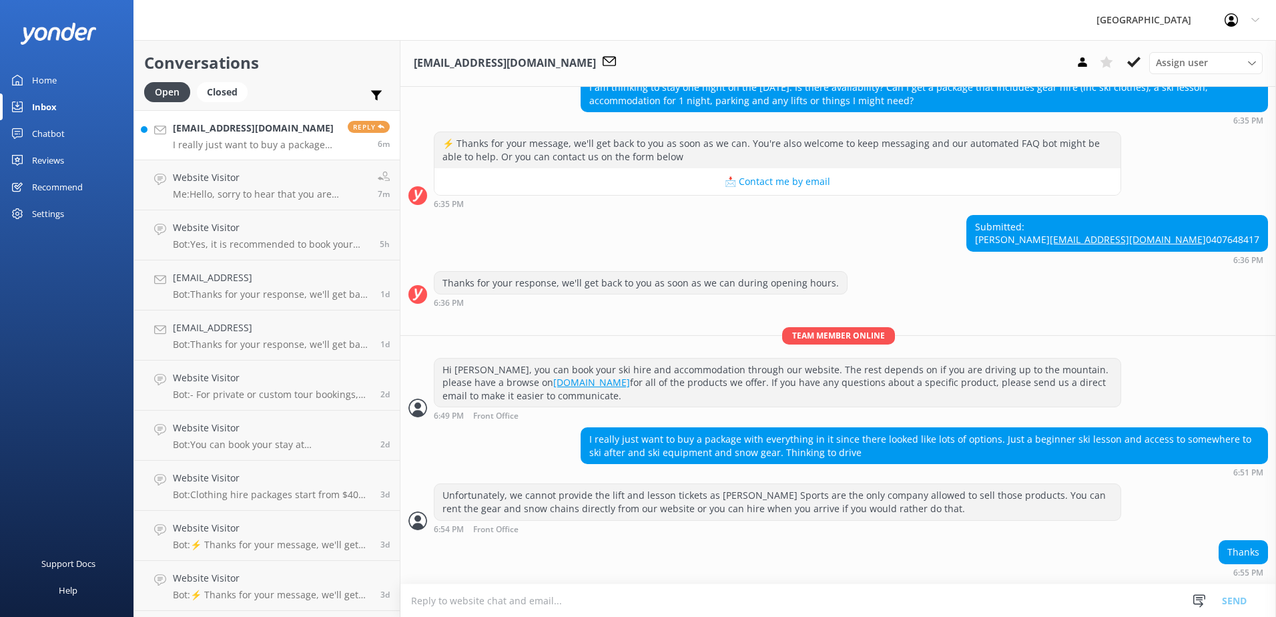
scroll to position [171, 0]
click at [1023, 596] on textarea at bounding box center [837, 600] width 875 height 33
click at [973, 466] on div "I really just want to buy a package with everything in it since there looked li…" at bounding box center [924, 451] width 687 height 49
